Goal: Find contact information: Find contact information

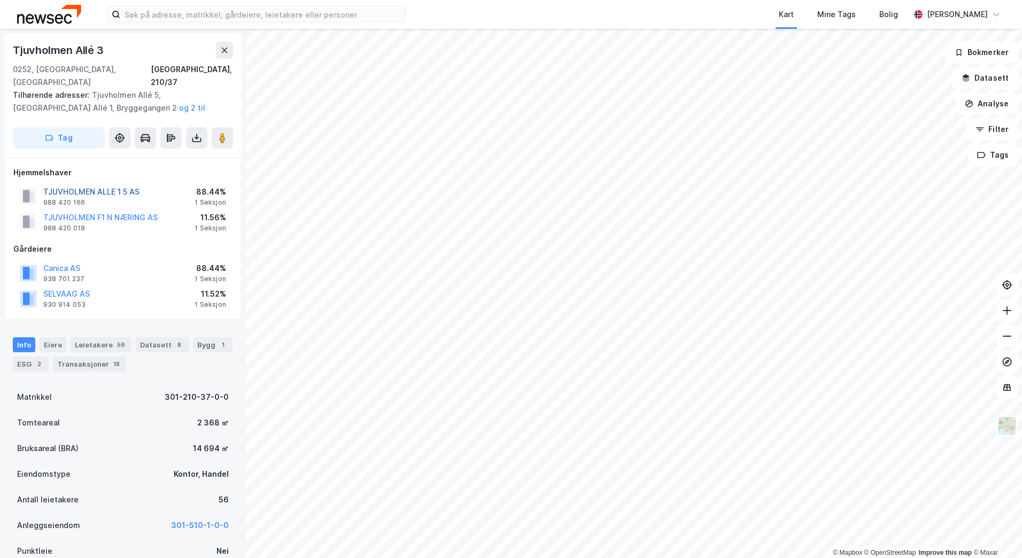
click at [0, 0] on button "TJUVHOLMEN ALLE 1 5 AS" at bounding box center [0, 0] width 0 height 0
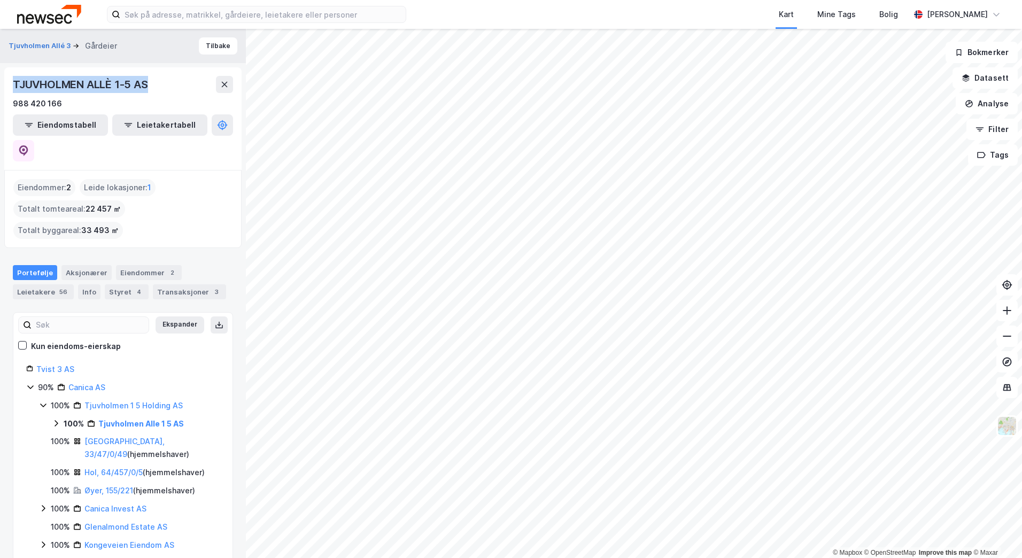
drag, startPoint x: 152, startPoint y: 84, endPoint x: 11, endPoint y: 82, distance: 140.6
click at [11, 82] on div "TJUVHOLMEN ALLÈ 1-5 AS 988 420 166 Eiendomstabell Leietakertabell" at bounding box center [122, 118] width 237 height 103
click at [162, 92] on div "TJUVHOLMEN ALLÈ 1-5 AS" at bounding box center [123, 84] width 220 height 17
drag, startPoint x: 75, startPoint y: 102, endPoint x: 12, endPoint y: 105, distance: 63.7
click at [12, 105] on div "TJUVHOLMEN ALLÈ 1-5 AS 988 420 166 Eiendomstabell Leietakertabell" at bounding box center [122, 118] width 237 height 103
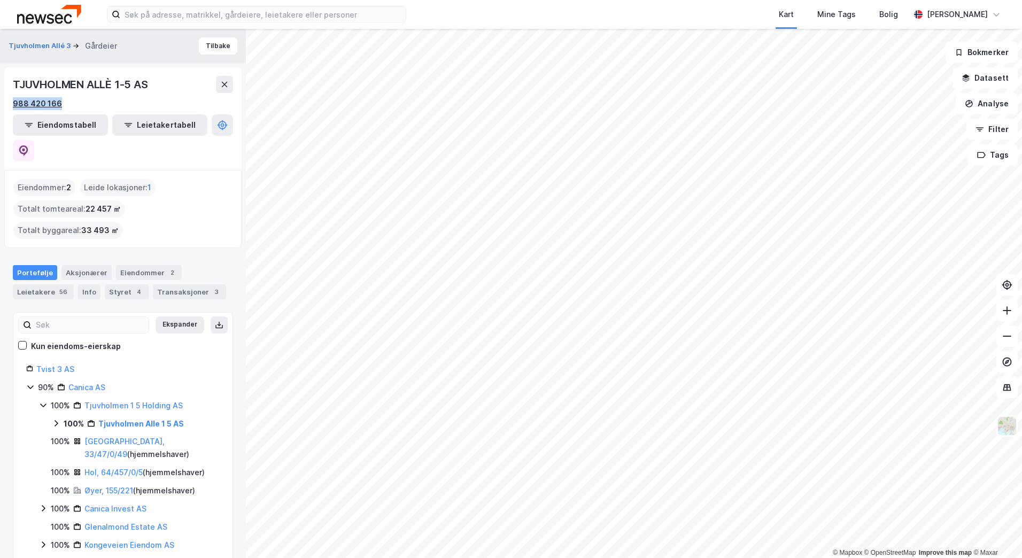
drag, startPoint x: 12, startPoint y: 105, endPoint x: 20, endPoint y: 106, distance: 8.0
copy div "988 420 166"
